Goal: Communication & Community: Answer question/provide support

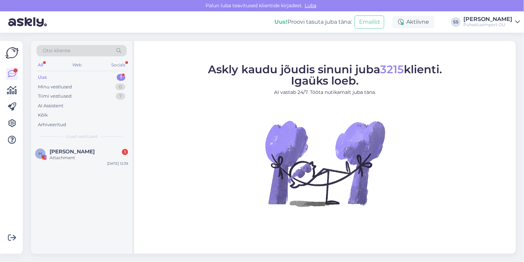
click at [94, 80] on div "Uus 1" at bounding box center [81, 78] width 90 height 10
click at [92, 154] on span "[PERSON_NAME][EMAIL_ADDRESS][PERSON_NAME][PERSON_NAME][DOMAIN_NAME]" at bounding box center [86, 152] width 72 height 6
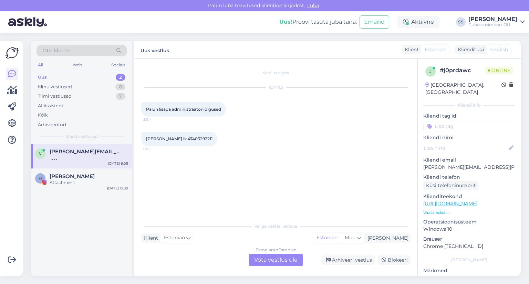
click at [262, 266] on div "Vestlus algas [DATE] Palun lisada administraatori õigused 9:04 [PERSON_NAME] ik…" at bounding box center [275, 167] width 283 height 217
click at [265, 258] on div "Estonian to Estonian Võta vestlus üle" at bounding box center [276, 260] width 54 height 12
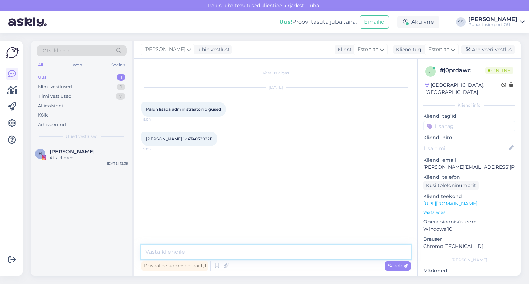
click at [267, 250] on textarea at bounding box center [275, 252] width 269 height 14
type textarea "Tere"
type textarea "Mis ettevõttele"
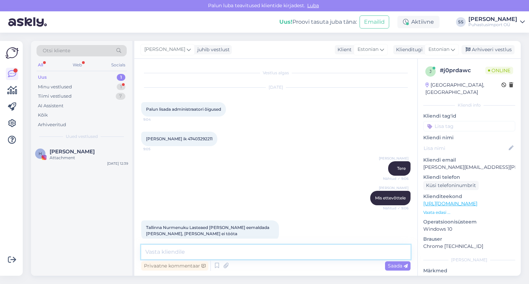
scroll to position [10, 0]
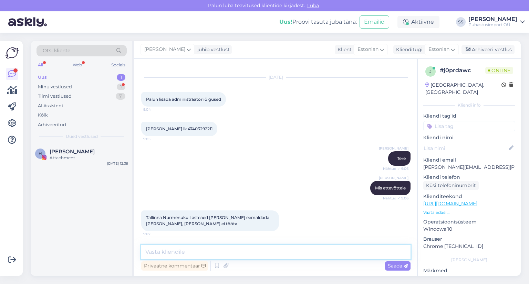
click at [203, 254] on textarea at bounding box center [275, 252] width 269 height 14
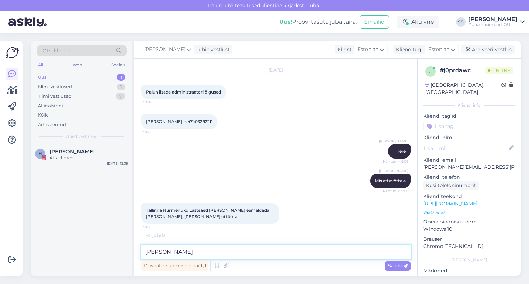
scroll to position [40, 0]
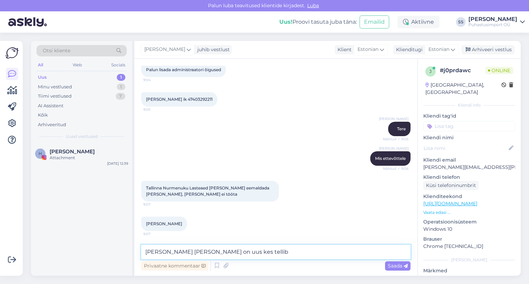
type textarea "[PERSON_NAME] [PERSON_NAME] on uus kes tellib?"
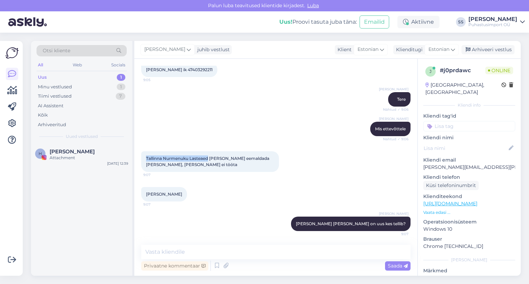
drag, startPoint x: 146, startPoint y: 157, endPoint x: 209, endPoint y: 160, distance: 63.4
click at [209, 160] on div "Tallinna Nurmenuku Lasteaed [PERSON_NAME] eemaldada [PERSON_NAME], [PERSON_NAME…" at bounding box center [210, 161] width 138 height 21
copy span "Tallinna Nurmenuku Lasteaed"
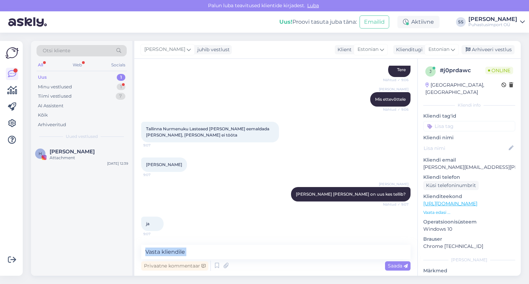
drag, startPoint x: 222, startPoint y: 262, endPoint x: 277, endPoint y: 256, distance: 56.1
click at [277, 256] on div "Privaatne kommentaar Saada" at bounding box center [275, 259] width 269 height 28
click at [277, 256] on textarea at bounding box center [275, 252] width 269 height 14
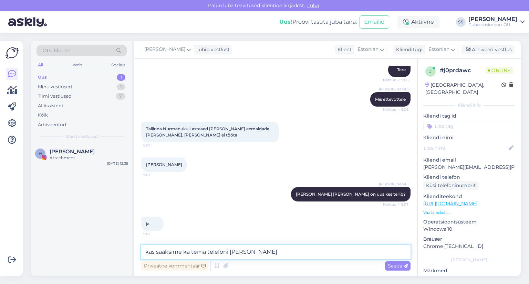
type textarea "kas saaksime ka tema telefoni [PERSON_NAME]"
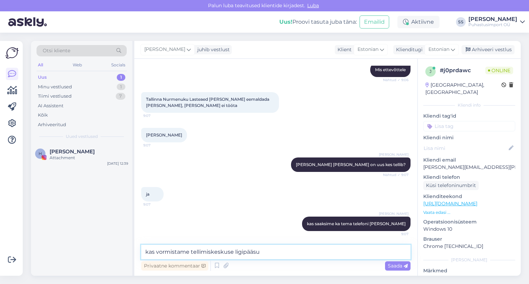
type textarea "kas vormistame tellimiskeskuse ligipääsu?"
click at [168, 253] on textarea "kas vormistame tellimiskeskuse ligipääsu?" at bounding box center [275, 252] width 269 height 14
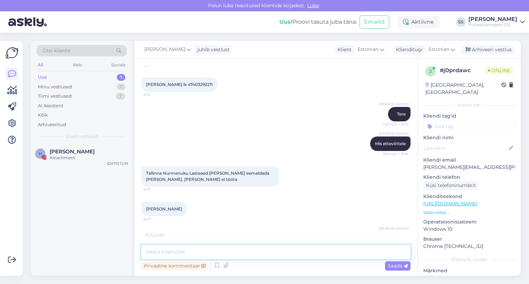
scroll to position [54, 0]
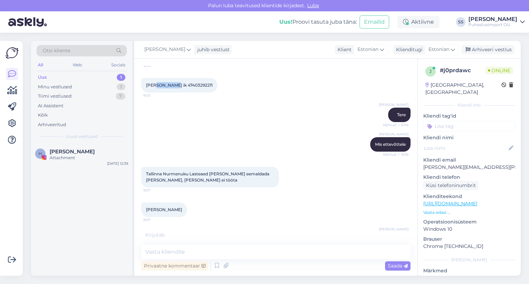
drag, startPoint x: 174, startPoint y: 84, endPoint x: 157, endPoint y: 84, distance: 17.2
click at [157, 84] on span "[PERSON_NAME] ik 47403292211" at bounding box center [179, 85] width 66 height 5
drag, startPoint x: 146, startPoint y: 84, endPoint x: 176, endPoint y: 91, distance: 30.7
click at [176, 91] on div "[PERSON_NAME] ik 47403292211 9:05" at bounding box center [179, 85] width 76 height 14
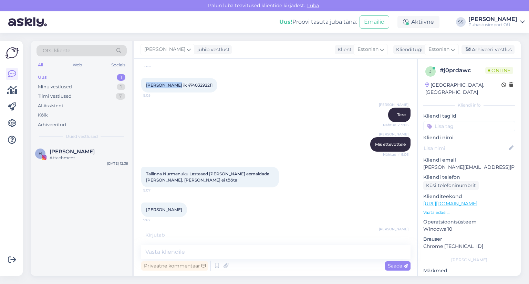
copy span "[PERSON_NAME]"
click at [200, 80] on div "[PERSON_NAME] ik 47403292211 9:05" at bounding box center [179, 85] width 76 height 14
click at [200, 84] on span "[PERSON_NAME] ik 47403292211" at bounding box center [179, 85] width 66 height 5
copy div "47403292211 9:05"
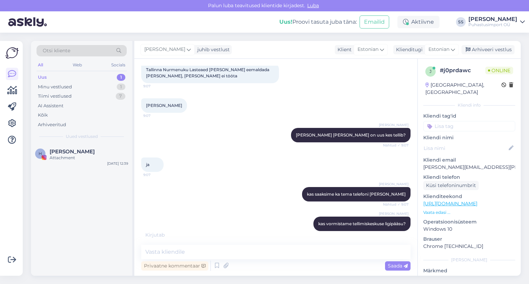
scroll to position [188, 0]
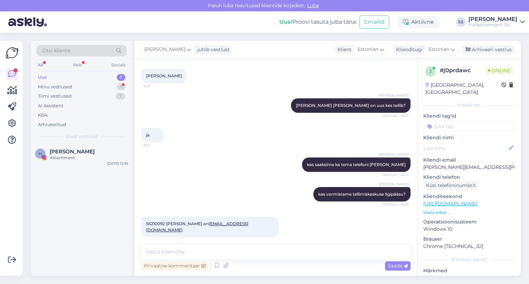
click at [159, 222] on span "56210092 [PERSON_NAME] on [PERSON_NAME][EMAIL_ADDRESS][DOMAIN_NAME]" at bounding box center [197, 226] width 102 height 11
copy span "56210092"
drag, startPoint x: 187, startPoint y: 223, endPoint x: 251, endPoint y: 226, distance: 63.7
click at [248, 226] on span "56210092 [PERSON_NAME] on [PERSON_NAME][EMAIL_ADDRESS][DOMAIN_NAME]" at bounding box center [197, 226] width 102 height 11
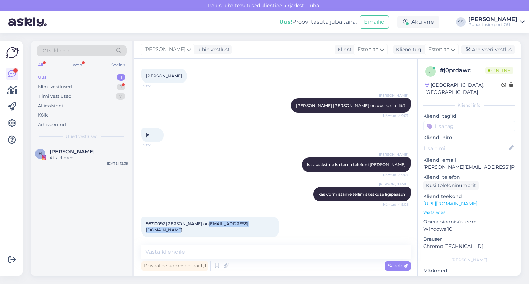
copy link "[EMAIL_ADDRESS][DOMAIN_NAME]"
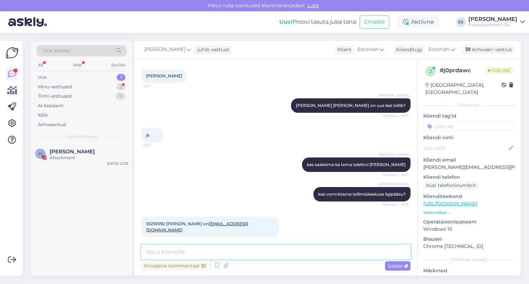
click at [216, 250] on textarea at bounding box center [275, 252] width 269 height 14
type textarea "muudatused tehtud"
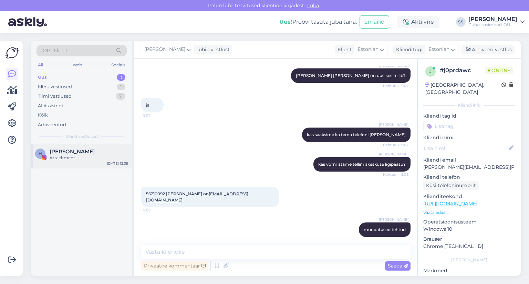
click at [120, 152] on div "[PERSON_NAME]" at bounding box center [89, 152] width 78 height 6
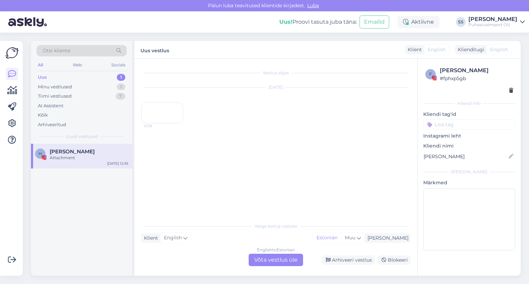
click at [163, 121] on div "12:39" at bounding box center [162, 112] width 42 height 21
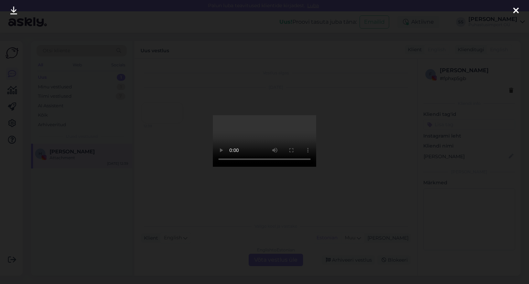
click at [515, 10] on icon at bounding box center [516, 11] width 6 height 9
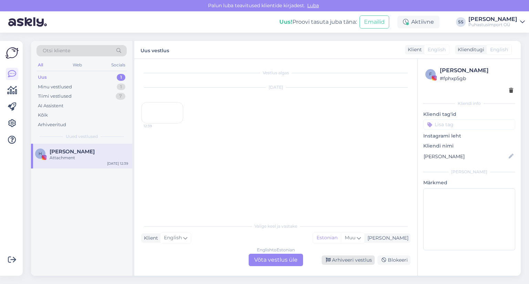
click at [347, 257] on div "Arhiveeri vestlus" at bounding box center [348, 260] width 53 height 9
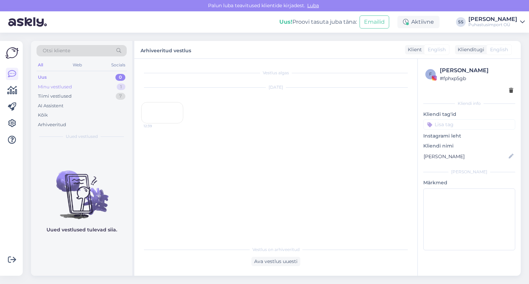
click at [122, 84] on div "1" at bounding box center [121, 87] width 9 height 7
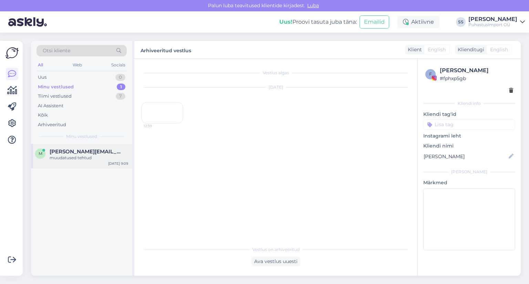
click at [112, 158] on div "muudatused tehtud" at bounding box center [89, 158] width 78 height 6
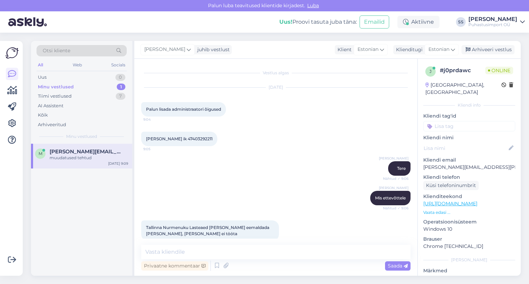
scroll to position [218, 0]
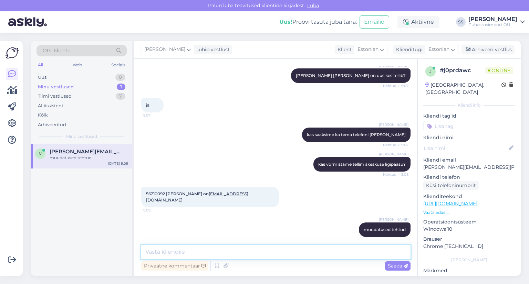
click at [244, 251] on textarea at bounding box center [275, 252] width 269 height 14
type textarea "A"
type textarea "Aitäh teatamast"
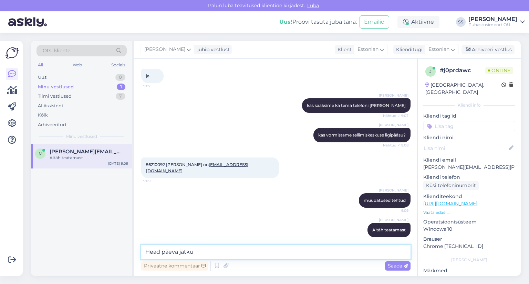
type textarea "Head päeva jätku!"
